Goal: Find specific page/section: Find specific page/section

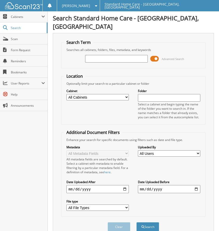
click at [130, 55] on input "text" at bounding box center [116, 59] width 63 height 8
type input "[PERSON_NAME]"
click at [146, 222] on button "Search" at bounding box center [147, 226] width 23 height 9
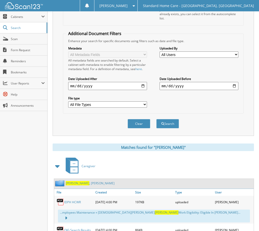
scroll to position [101, 0]
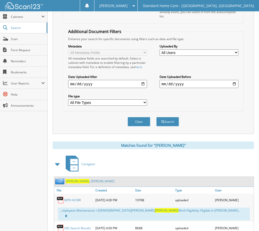
click at [86, 179] on link "Nartey , Christiana" at bounding box center [90, 181] width 49 height 4
